Goal: Task Accomplishment & Management: Manage account settings

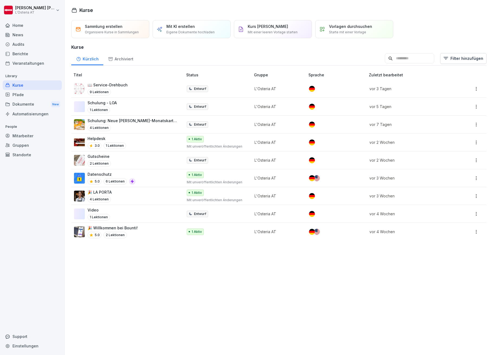
click at [132, 139] on div "Helpdesk 3.0 1 Lektionen" at bounding box center [125, 142] width 103 height 13
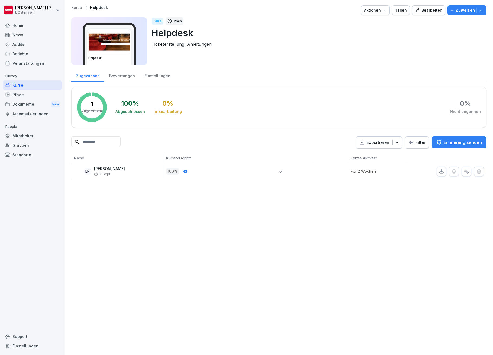
drag, startPoint x: 0, startPoint y: 0, endPoint x: 423, endPoint y: 11, distance: 422.9
click at [423, 11] on div "Bearbeiten" at bounding box center [428, 10] width 27 height 6
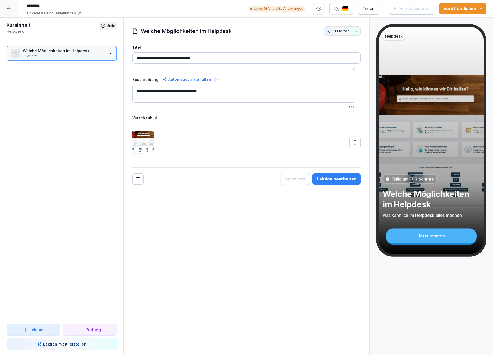
click at [333, 176] on div "Lektion bearbeiten" at bounding box center [337, 179] width 40 height 6
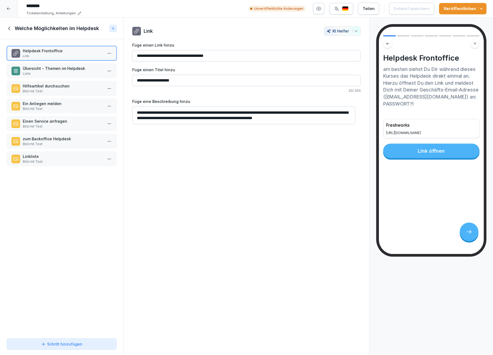
click at [54, 67] on p "Übersicht - Themen im Helpdesk" at bounding box center [63, 69] width 80 height 6
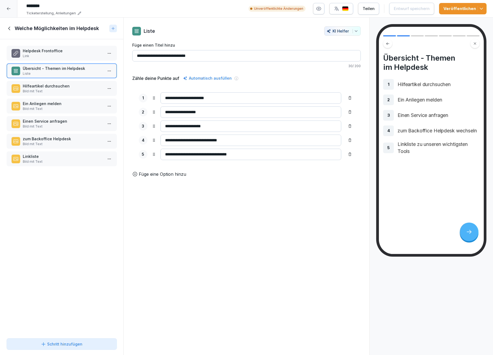
click at [49, 85] on p "Hilfeartikel durchsuchen" at bounding box center [63, 86] width 80 height 6
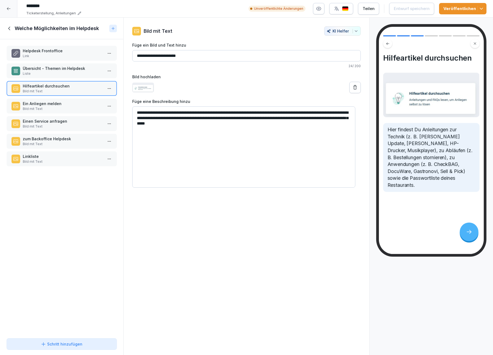
click at [46, 101] on p "Ein Anliegen melden" at bounding box center [63, 104] width 80 height 6
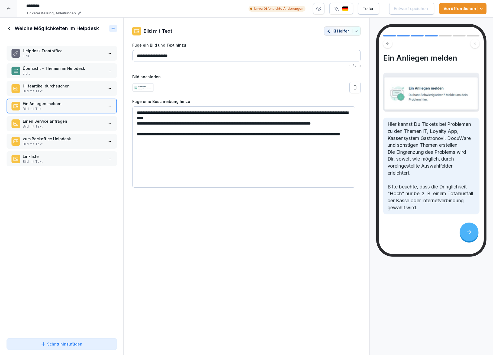
click at [47, 119] on p "Einen Service anfragen" at bounding box center [63, 121] width 80 height 6
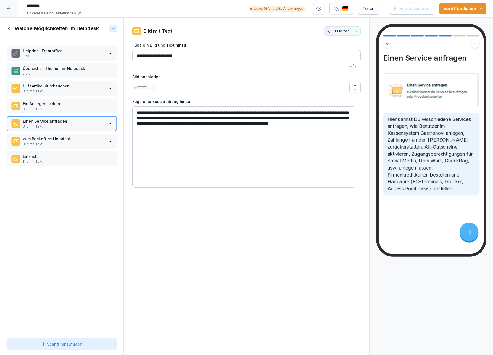
click at [46, 136] on p "zum Backoffice Helpdesk" at bounding box center [63, 139] width 80 height 6
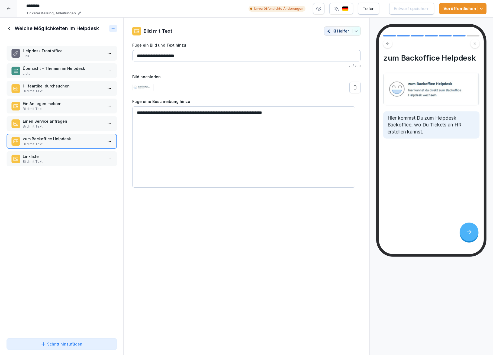
click at [50, 118] on p "Einen Service anfragen" at bounding box center [63, 121] width 80 height 6
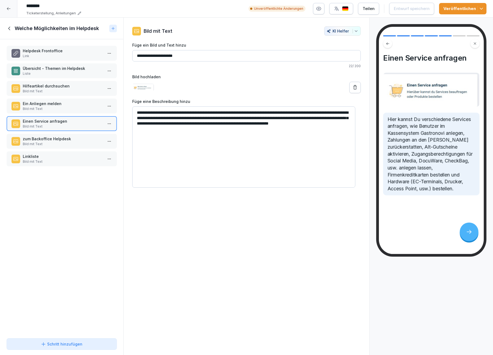
click at [48, 138] on p "zum Backoffice Helpdesk" at bounding box center [63, 139] width 80 height 6
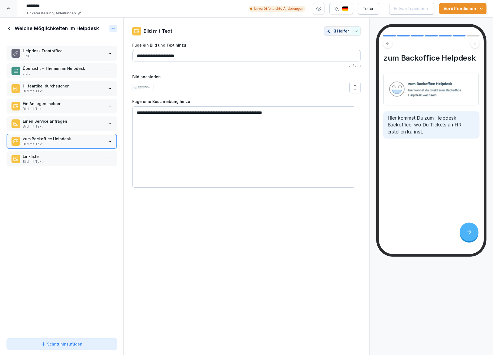
click at [50, 159] on p "Bild mit Text" at bounding box center [63, 161] width 80 height 5
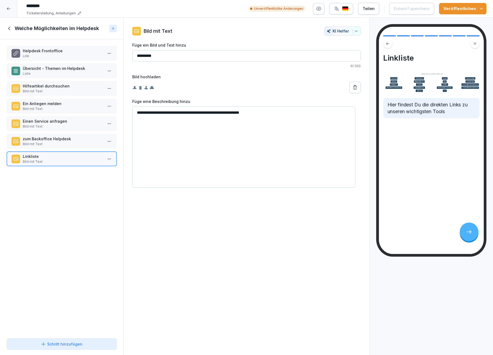
click at [9, 27] on icon at bounding box center [9, 29] width 2 height 4
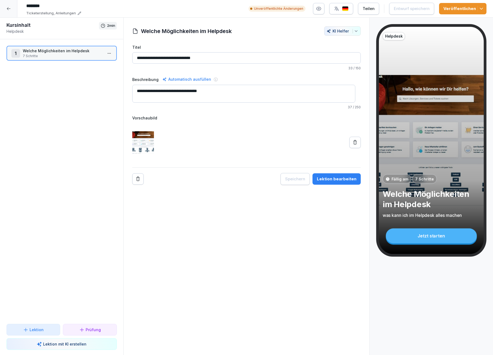
click at [7, 8] on icon at bounding box center [9, 9] width 4 height 4
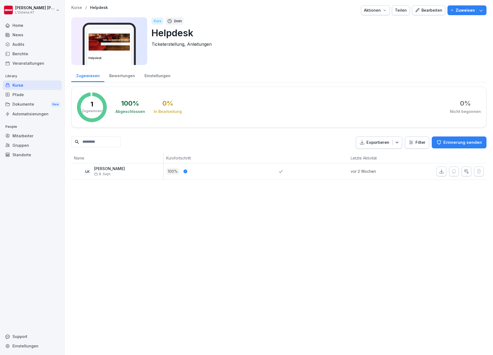
click at [28, 83] on div "Kurse" at bounding box center [32, 84] width 59 height 9
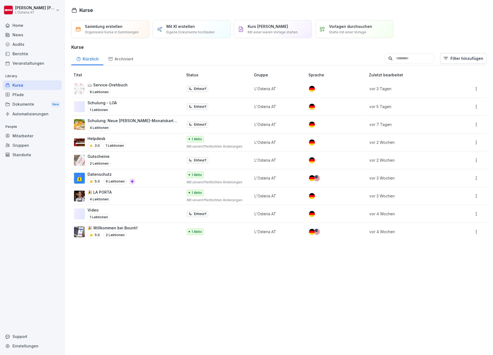
click at [109, 157] on p "Gutscheine" at bounding box center [98, 157] width 23 height 6
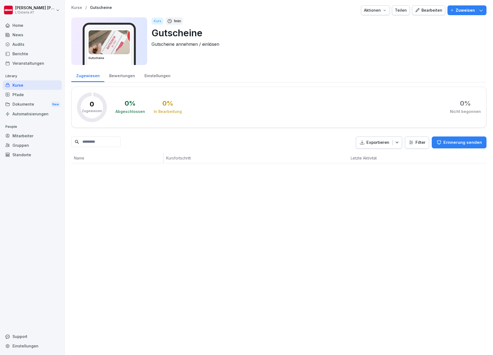
click at [423, 8] on div "Bearbeiten" at bounding box center [428, 10] width 27 height 6
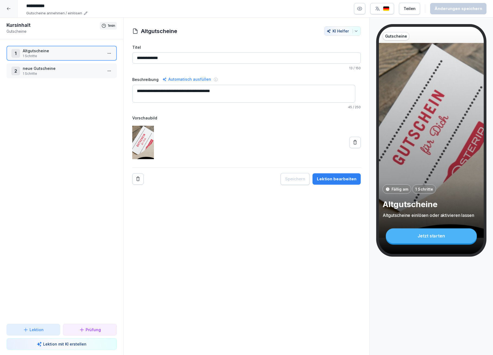
click at [348, 181] on div "Lektion bearbeiten" at bounding box center [337, 179] width 40 height 6
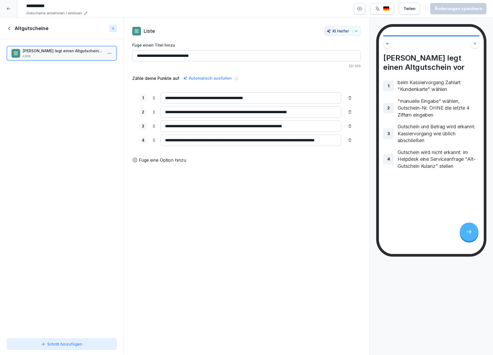
click at [10, 27] on icon at bounding box center [10, 28] width 6 height 6
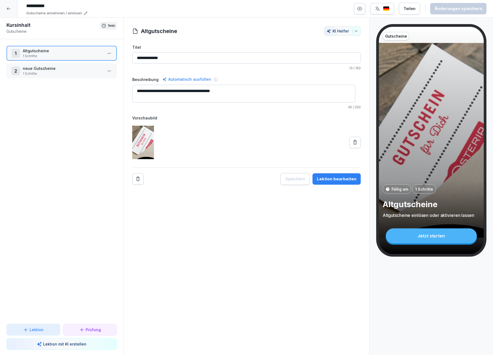
click at [48, 68] on p "neue Gutscheine" at bounding box center [63, 69] width 80 height 6
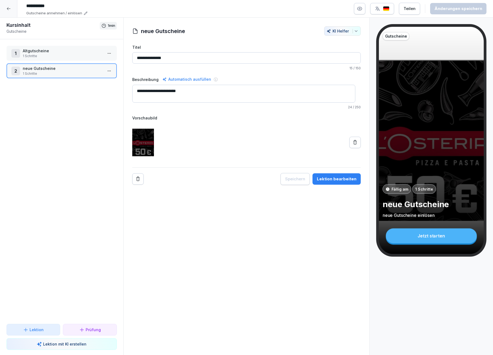
click at [325, 179] on div "Lektion bearbeiten" at bounding box center [337, 179] width 40 height 6
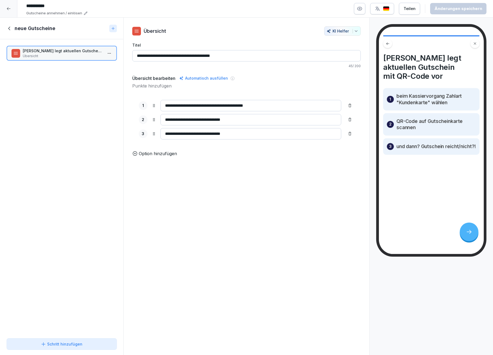
click at [9, 27] on icon at bounding box center [10, 28] width 6 height 6
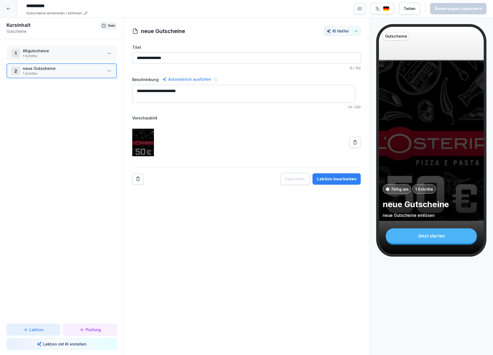
click at [10, 9] on icon at bounding box center [9, 8] width 4 height 3
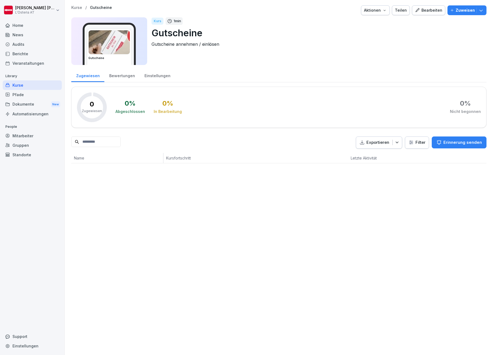
click at [19, 84] on div "Kurse" at bounding box center [32, 84] width 59 height 9
